Goal: Check status: Check status

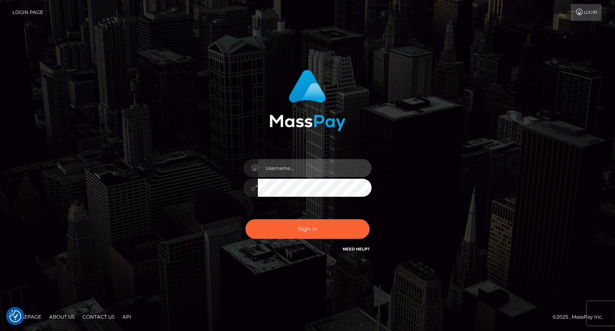
click at [285, 168] on input "text" at bounding box center [315, 168] width 114 height 18
type input "Mirasol.spree"
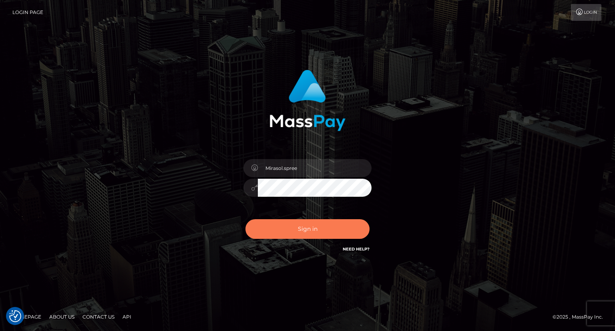
click at [294, 228] on button "Sign in" at bounding box center [307, 229] width 124 height 20
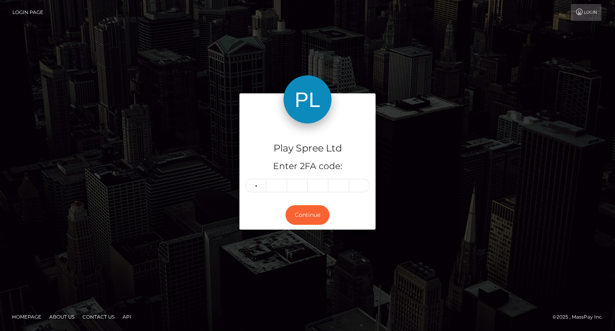
type input "7"
type input "2"
type input "6"
type input "4"
type input "3"
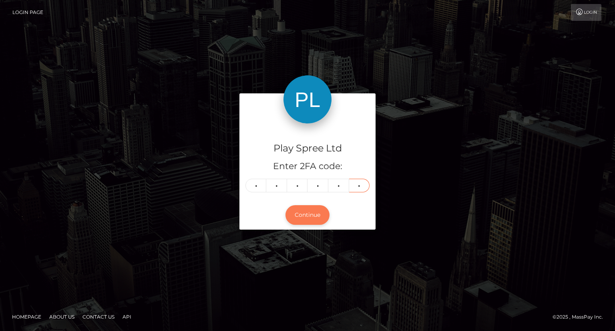
type input "1"
click at [314, 214] on button "Continue" at bounding box center [307, 215] width 44 height 20
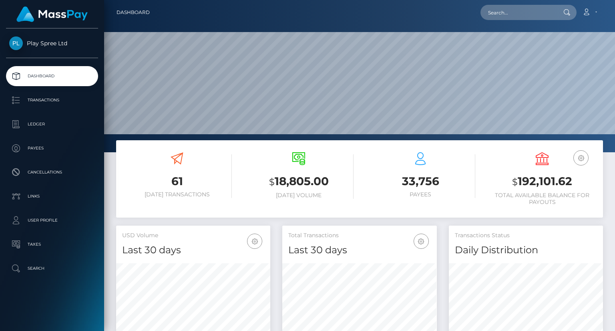
scroll to position [142, 154]
drag, startPoint x: 517, startPoint y: 180, endPoint x: 570, endPoint y: 186, distance: 54.0
click at [570, 186] on h3 "$ 192,101.62" at bounding box center [542, 181] width 110 height 16
copy h3 "192,101.62"
